Goal: Information Seeking & Learning: Understand process/instructions

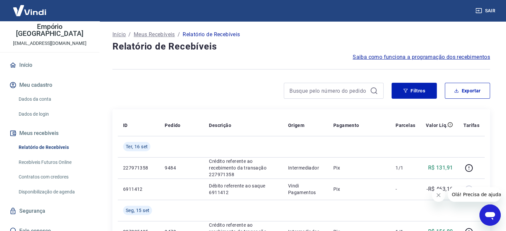
click at [419, 57] on span "Saiba como funciona a programação dos recebimentos" at bounding box center [421, 57] width 137 height 8
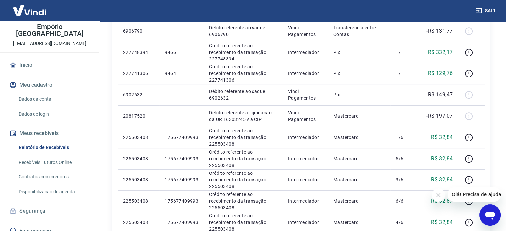
scroll to position [333, 0]
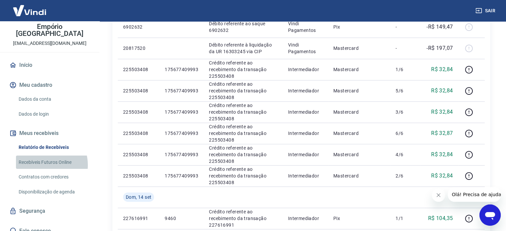
click at [44, 158] on link "Recebíveis Futuros Online" at bounding box center [54, 163] width 76 height 14
